Goal: Communication & Community: Answer question/provide support

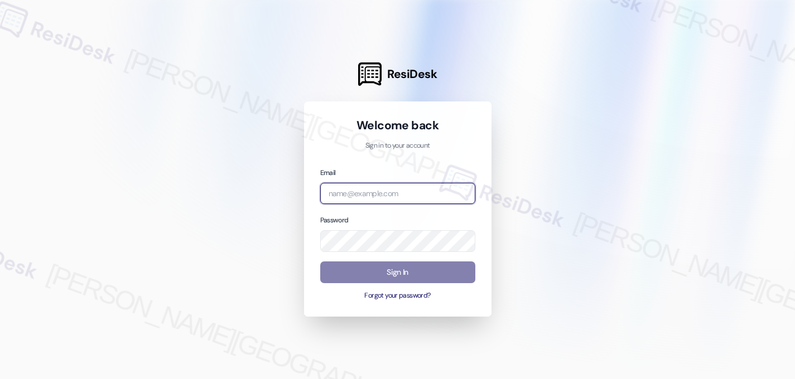
click at [368, 195] on input "email" at bounding box center [397, 194] width 155 height 22
click at [409, 193] on input "email" at bounding box center [397, 194] width 155 height 22
type input "automated-surveys-res_prop-nikki.orcullo@res_[DOMAIN_NAME]"
